Goal: Navigation & Orientation: Find specific page/section

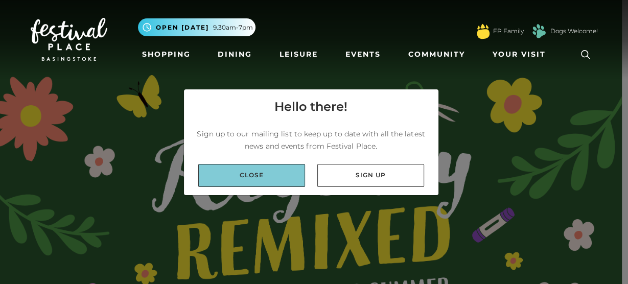
click at [266, 173] on link "Close" at bounding box center [251, 175] width 107 height 23
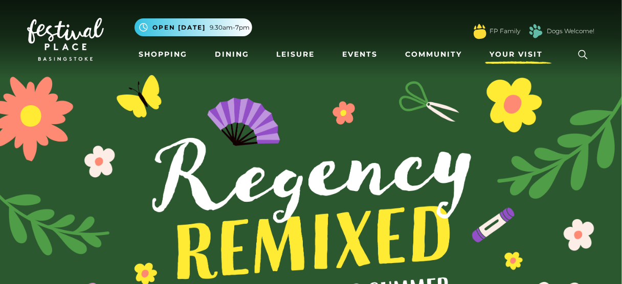
click at [499, 51] on span "Your Visit" at bounding box center [515, 54] width 53 height 11
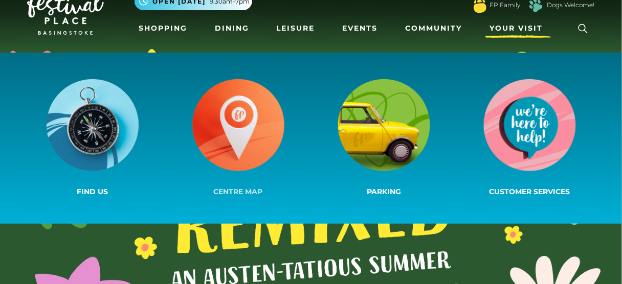
scroll to position [41, 0]
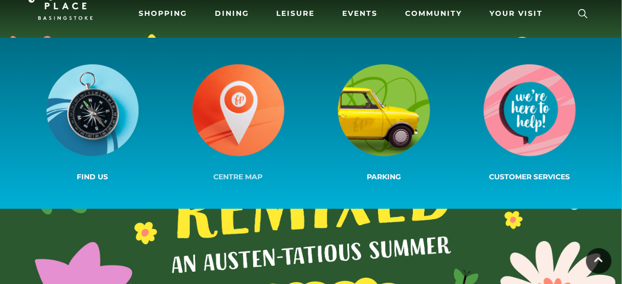
click at [211, 115] on img at bounding box center [238, 110] width 92 height 92
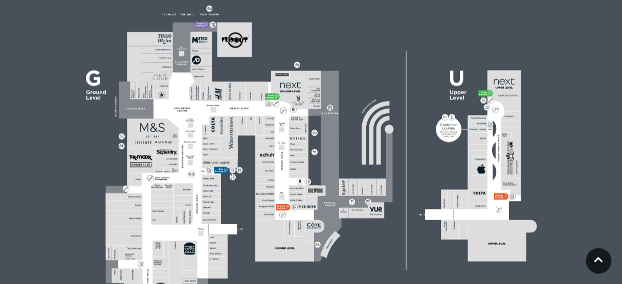
scroll to position [450, 0]
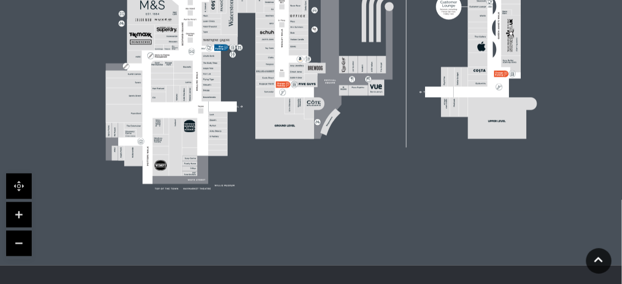
click at [19, 214] on link at bounding box center [19, 215] width 26 height 26
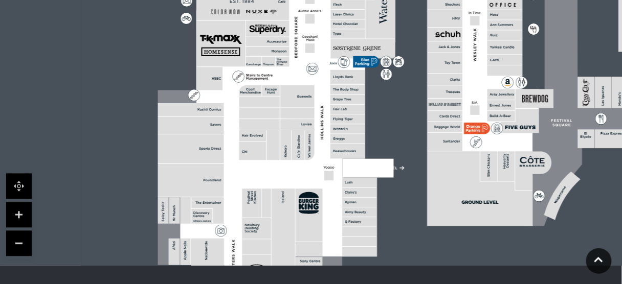
drag, startPoint x: 155, startPoint y: 147, endPoint x: 362, endPoint y: 152, distance: 207.6
click at [362, 152] on rect at bounding box center [347, 151] width 35 height 15
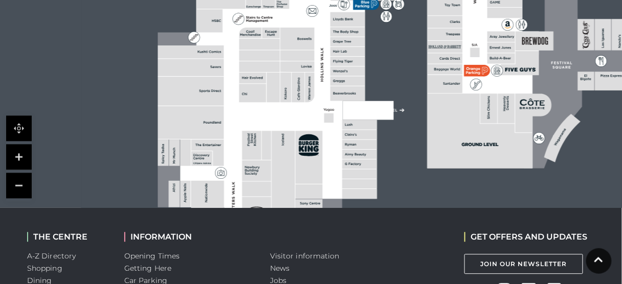
scroll to position [532, 0]
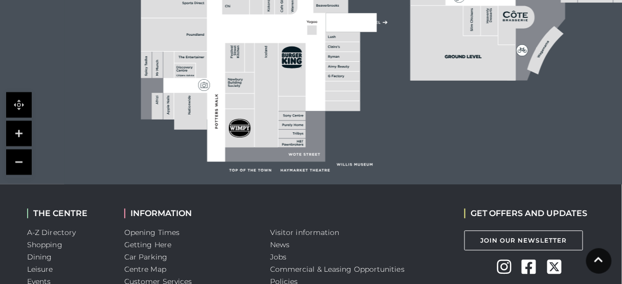
drag, startPoint x: 393, startPoint y: 137, endPoint x: 376, endPoint y: 73, distance: 66.6
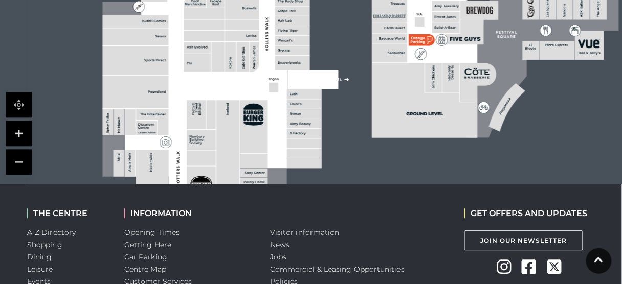
drag, startPoint x: 377, startPoint y: 124, endPoint x: 312, endPoint y: 210, distance: 106.9
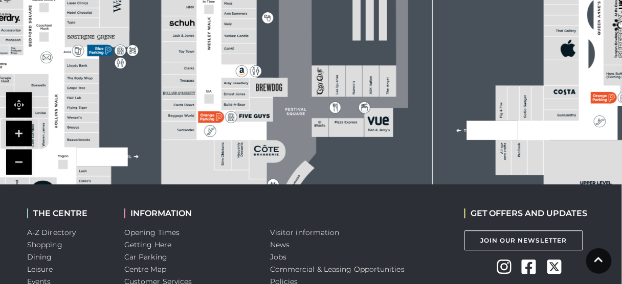
drag, startPoint x: 360, startPoint y: 54, endPoint x: 150, endPoint y: 131, distance: 224.3
click at [150, 131] on rect at bounding box center [261, 29] width 893 height 630
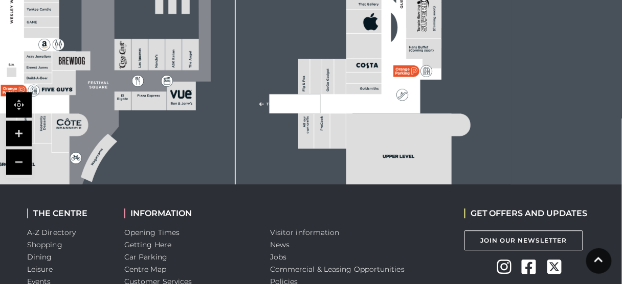
drag, startPoint x: 291, startPoint y: 54, endPoint x: 94, endPoint y: 28, distance: 199.1
click at [94, 28] on icon at bounding box center [134, 16] width 154 height 343
click at [311, 84] on rect at bounding box center [315, 76] width 11 height 35
click at [329, 81] on rect at bounding box center [327, 76] width 11 height 35
click at [339, 80] on rect at bounding box center [339, 76] width 11 height 35
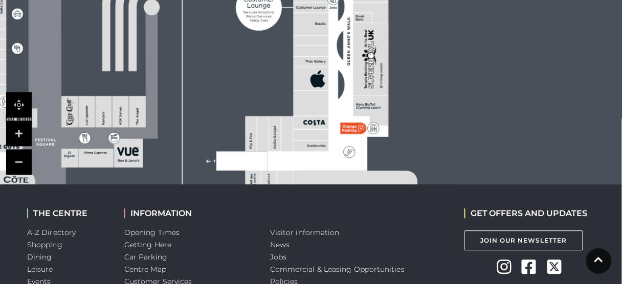
drag, startPoint x: 385, startPoint y: 77, endPoint x: 318, endPoint y: 134, distance: 88.1
click at [318, 134] on icon at bounding box center [12, 59] width 1120 height 630
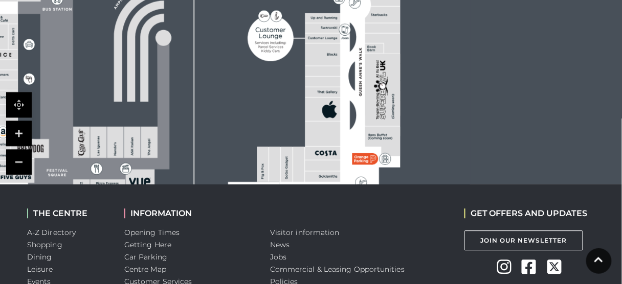
drag, startPoint x: 315, startPoint y: 62, endPoint x: 328, endPoint y: 143, distance: 81.7
click at [328, 143] on g at bounding box center [41, 94] width 776 height 498
click at [388, 26] on rect at bounding box center [382, 28] width 35 height 10
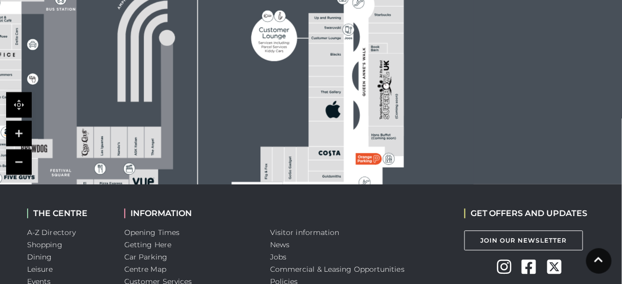
drag, startPoint x: 331, startPoint y: 70, endPoint x: 333, endPoint y: 85, distance: 16.0
click at [333, 85] on g at bounding box center [45, 94] width 776 height 498
click at [333, 92] on icon at bounding box center [333, 92] width 2 height 2
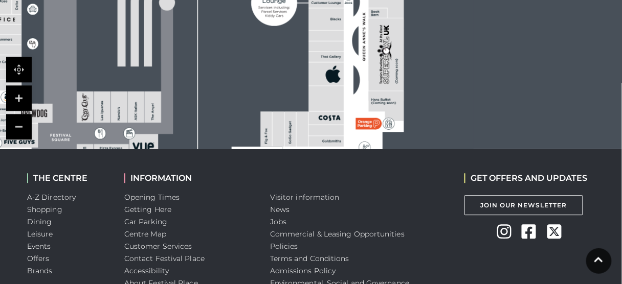
scroll to position [450, 0]
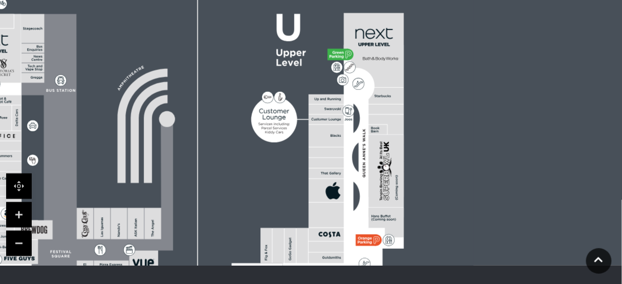
click at [382, 108] on rect at bounding box center [386, 110] width 35 height 10
click at [383, 118] on polygon at bounding box center [386, 125] width 35 height 20
click at [380, 127] on rect at bounding box center [378, 130] width 18 height 10
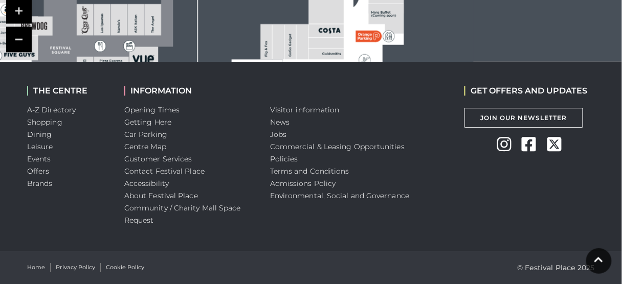
scroll to position [613, 0]
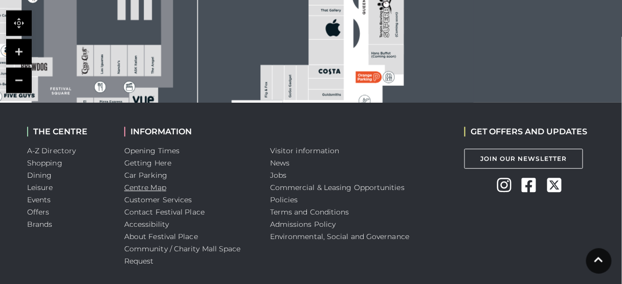
click at [155, 191] on link "Centre Map" at bounding box center [145, 187] width 42 height 9
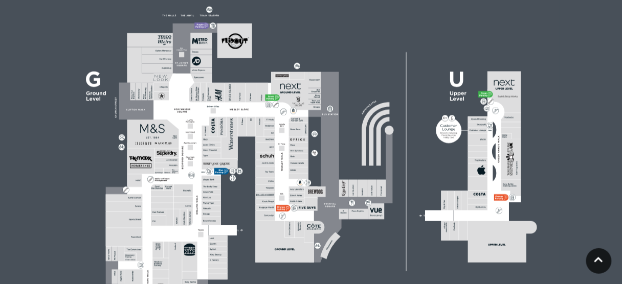
scroll to position [409, 0]
